Goal: Information Seeking & Learning: Find specific fact

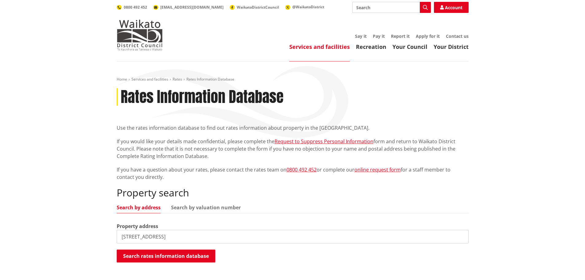
scroll to position [31, 0]
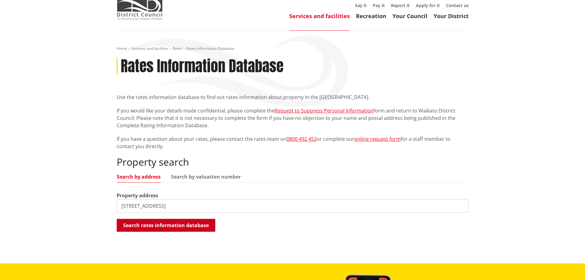
click at [136, 222] on button "Search rates information database" at bounding box center [166, 224] width 99 height 13
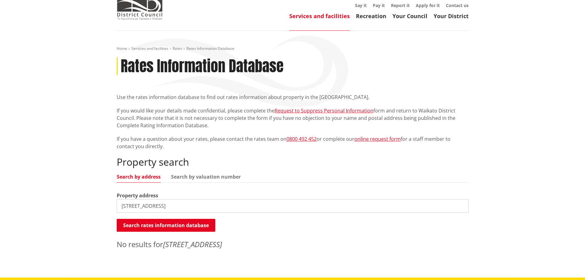
click at [148, 208] on input "[STREET_ADDRESS]" at bounding box center [293, 206] width 352 height 14
click at [189, 206] on input "[STREET_ADDRESS]" at bounding box center [293, 206] width 352 height 14
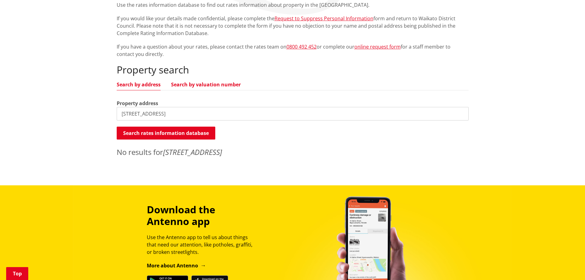
scroll to position [92, 0]
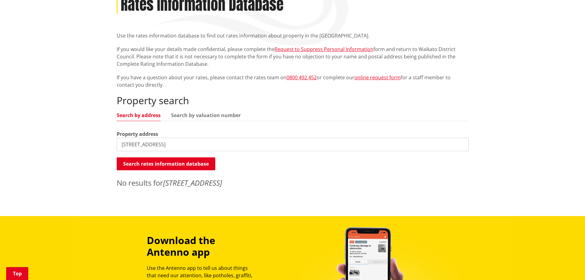
click at [181, 145] on input "[STREET_ADDRESS]" at bounding box center [293, 144] width 352 height 14
drag, startPoint x: 181, startPoint y: 145, endPoint x: 144, endPoint y: 144, distance: 37.2
click at [144, 144] on input "[STREET_ADDRESS]" at bounding box center [293, 144] width 352 height 14
type input "18 Moira"
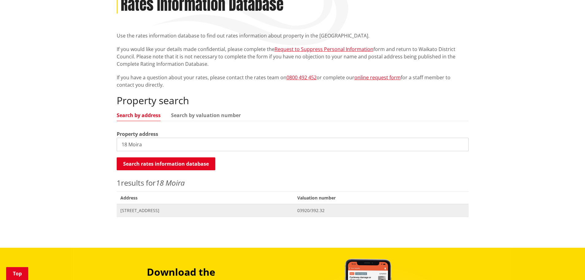
click at [134, 211] on span "[STREET_ADDRESS]" at bounding box center [205, 210] width 170 height 6
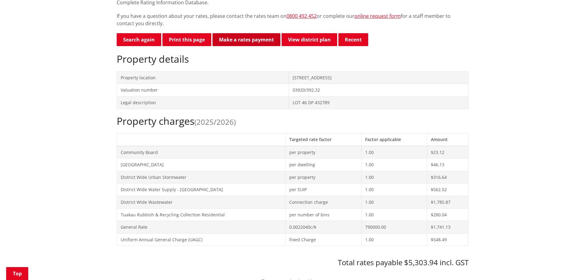
scroll to position [123, 0]
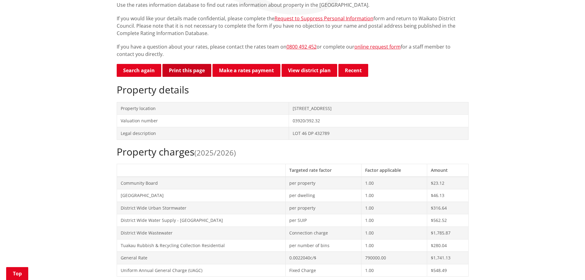
click at [206, 72] on button "Print this page" at bounding box center [186, 70] width 49 height 13
click at [245, 71] on link "Make a rates payment" at bounding box center [246, 70] width 68 height 13
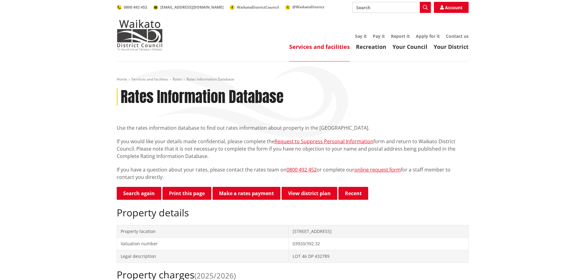
scroll to position [123, 0]
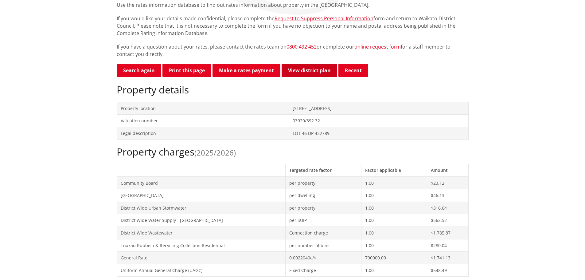
click at [298, 68] on link "View district plan" at bounding box center [309, 70] width 56 height 13
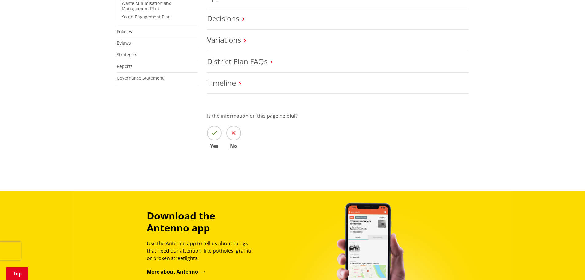
scroll to position [61, 0]
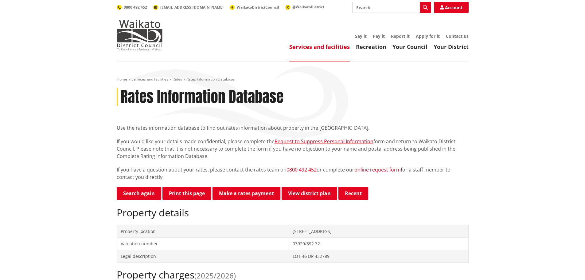
scroll to position [123, 0]
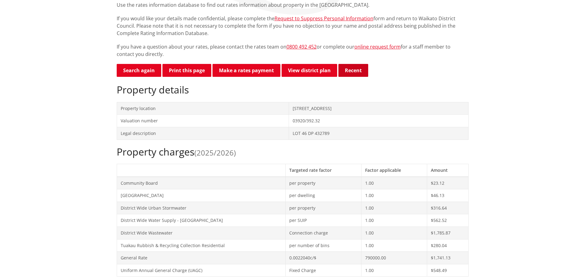
click at [354, 66] on button "Recent" at bounding box center [353, 70] width 30 height 13
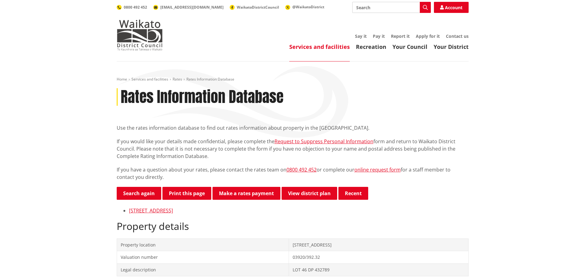
scroll to position [31, 0]
